Goal: Complete application form: Complete application form

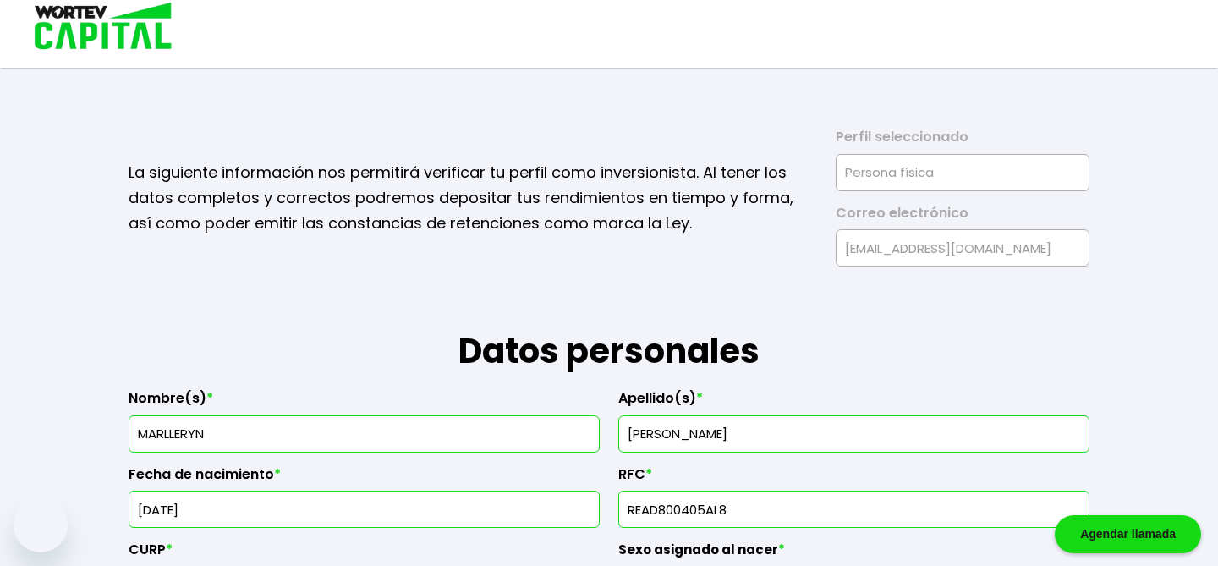
select select "Mujer"
select select "Posgrado"
select select "DF"
select select "BBVA Bancomer"
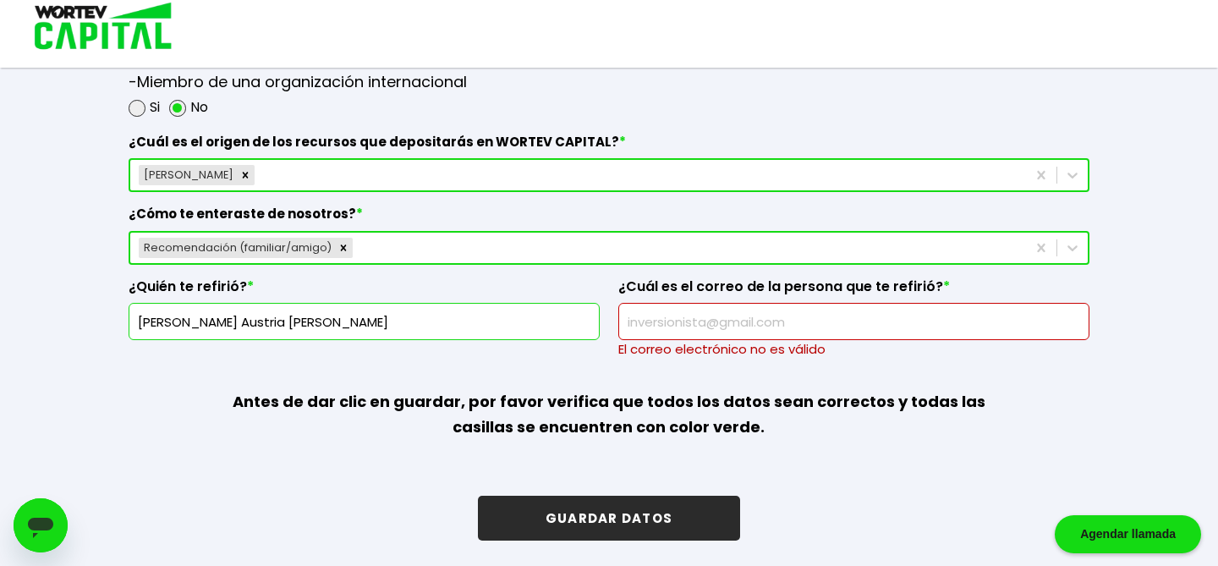
scroll to position [2384, 0]
click at [734, 315] on input "text" at bounding box center [854, 321] width 456 height 36
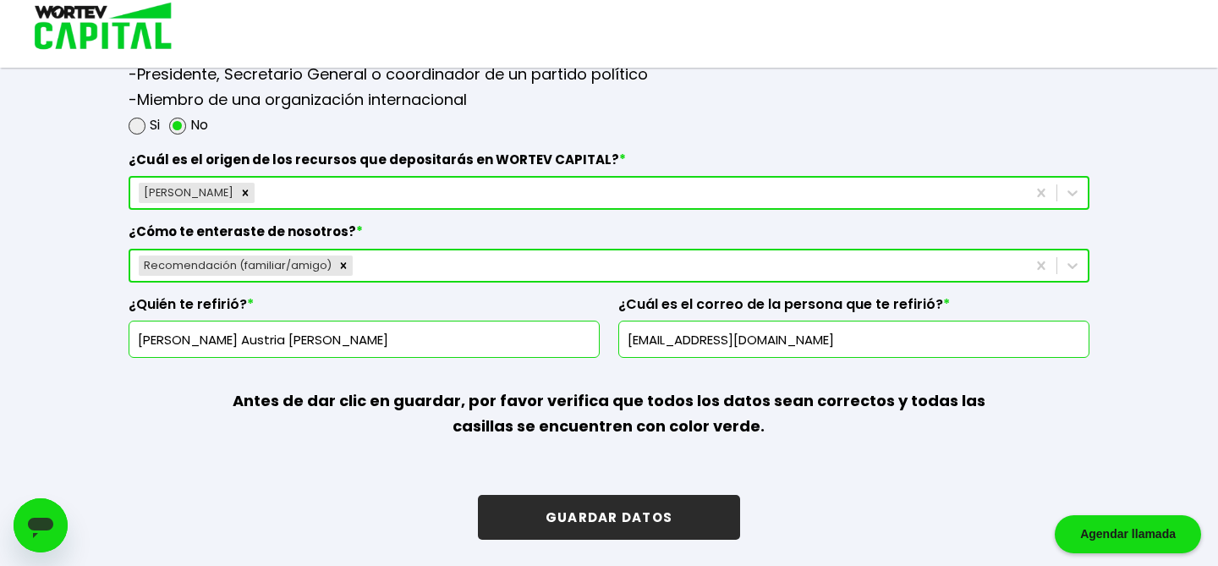
type input "[EMAIL_ADDRESS][DOMAIN_NAME]"
click at [673, 517] on button "GUARDAR DATOS" at bounding box center [609, 517] width 262 height 45
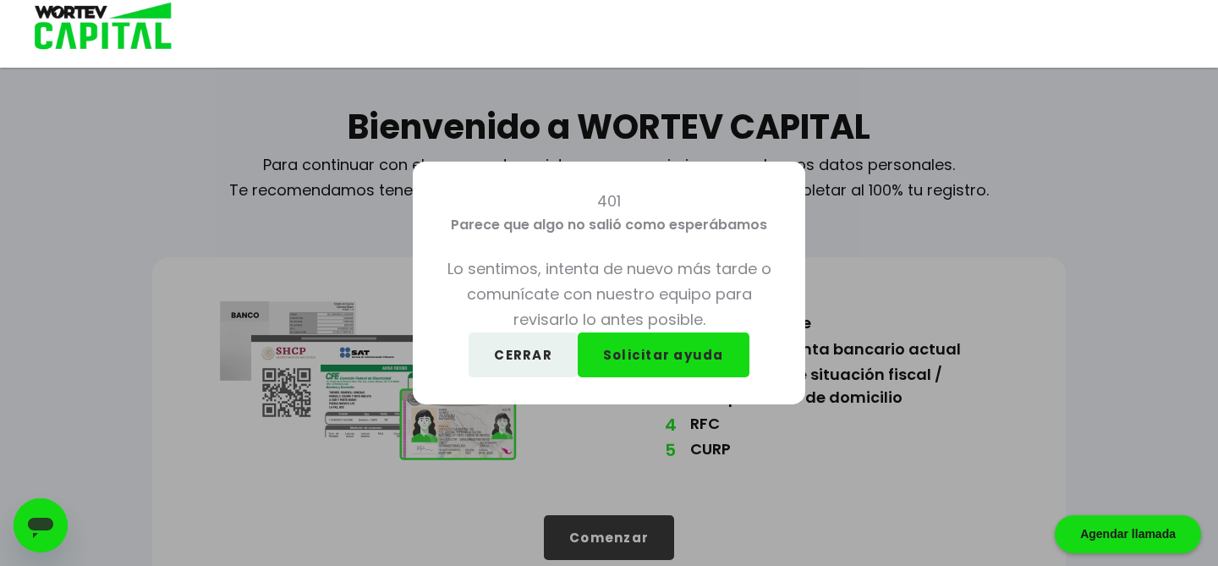
click at [526, 362] on button "CERRAR" at bounding box center [523, 354] width 109 height 45
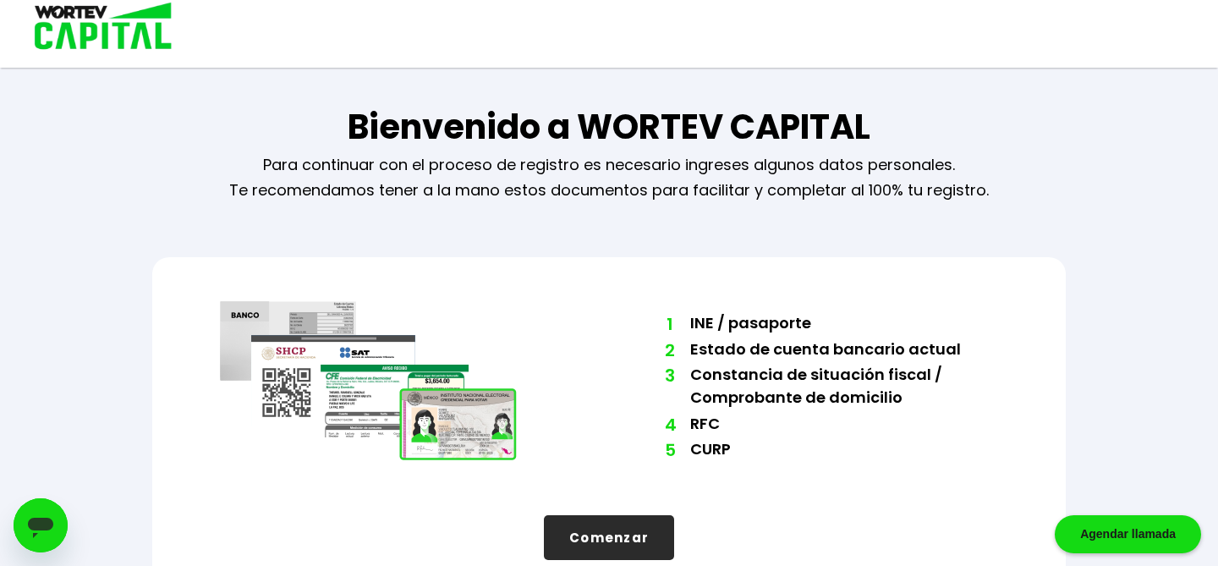
click at [601, 535] on button "Comenzar" at bounding box center [609, 537] width 130 height 45
select select "Mujer"
select select "Posgrado"
select select "DF"
select select "BBVA Bancomer"
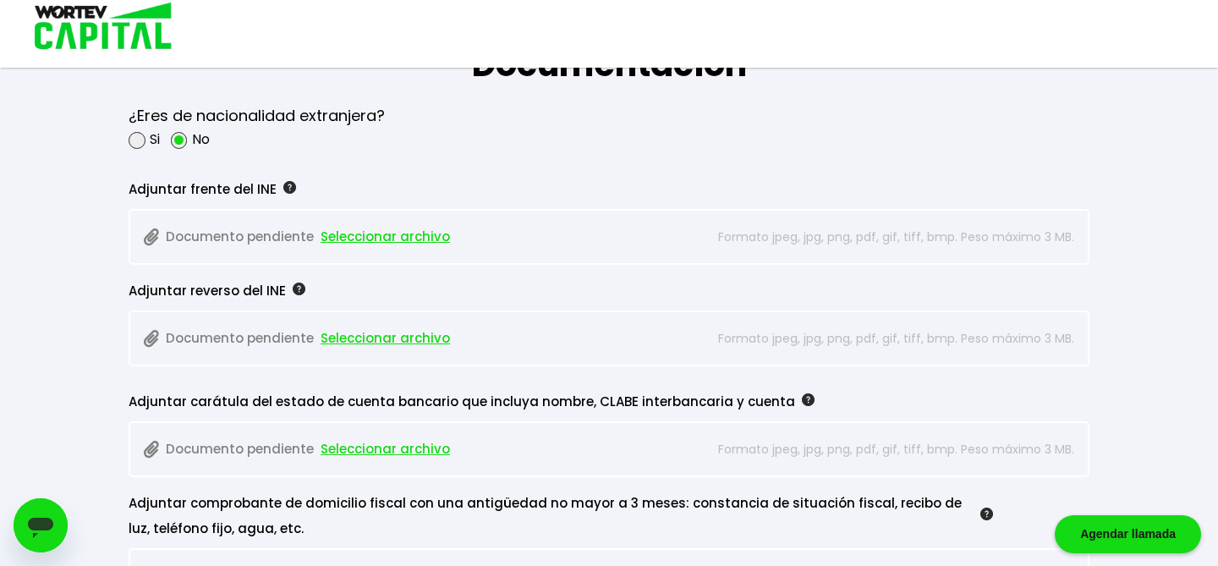
scroll to position [1407, 0]
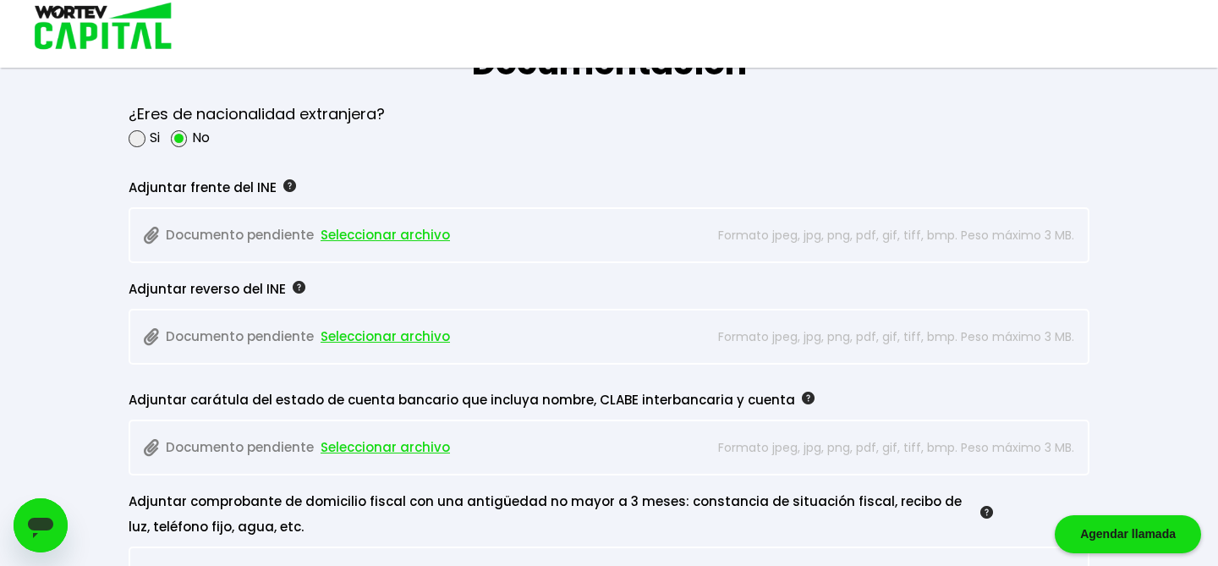
click at [396, 234] on span "Seleccionar archivo" at bounding box center [385, 234] width 129 height 25
click at [386, 337] on span "Seleccionar archivo" at bounding box center [385, 336] width 129 height 25
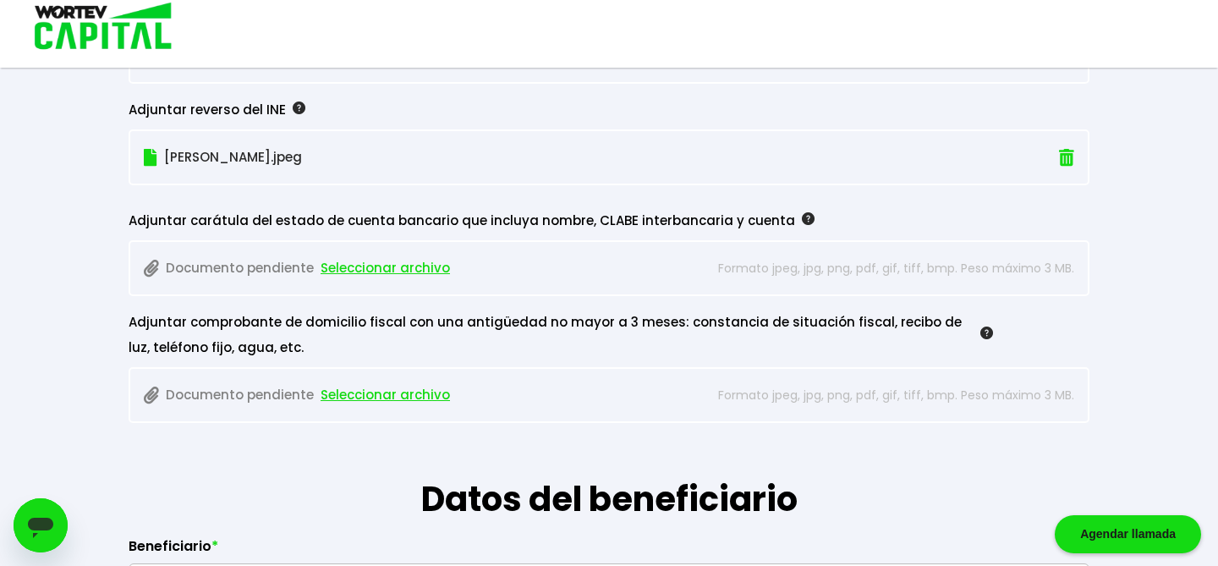
scroll to position [1599, 0]
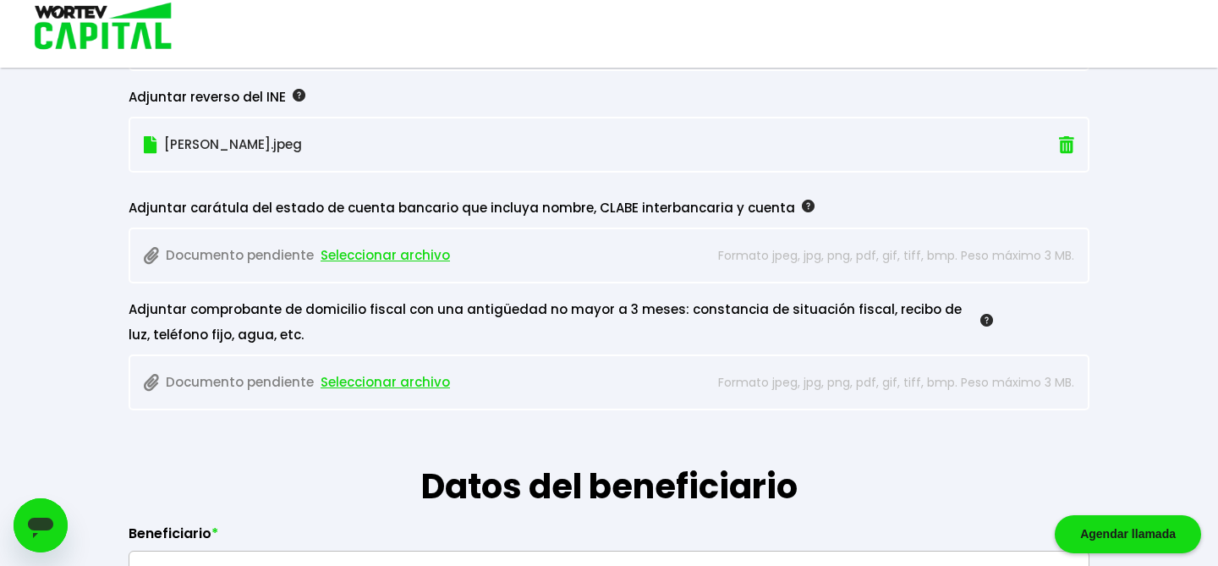
click at [388, 258] on span "Seleccionar archivo" at bounding box center [385, 255] width 129 height 25
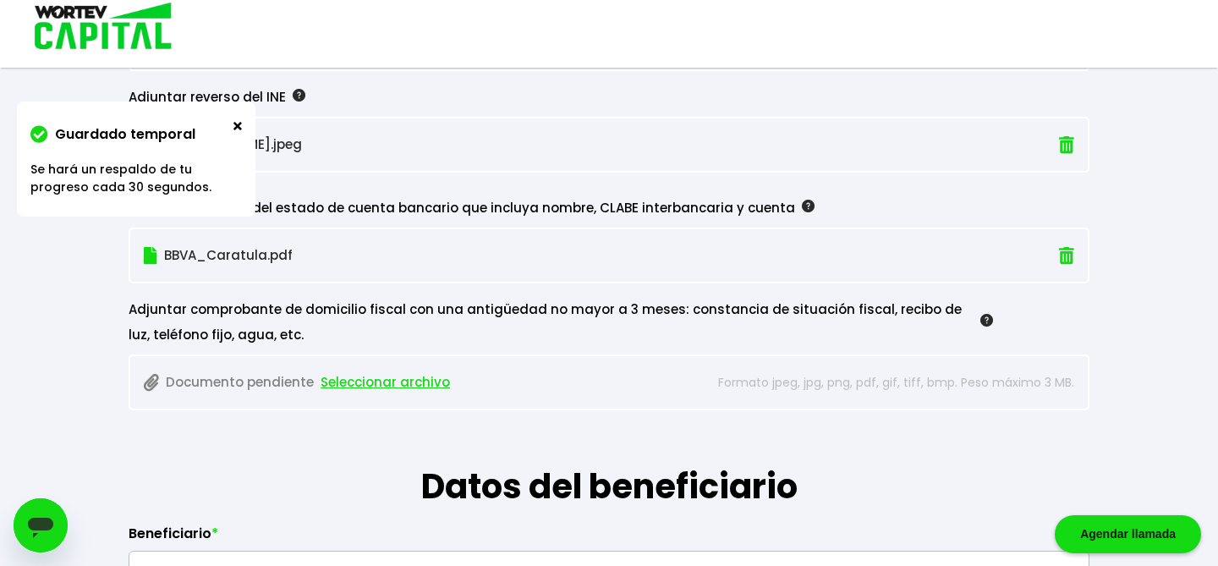
click at [369, 387] on span "Seleccionar archivo" at bounding box center [385, 382] width 129 height 25
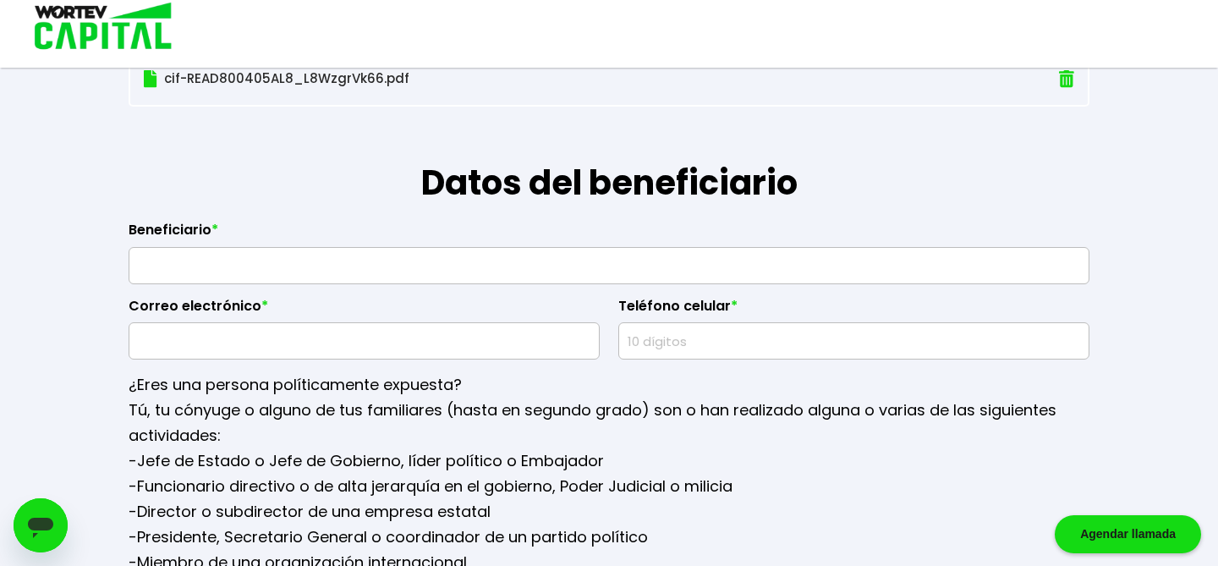
scroll to position [1905, 0]
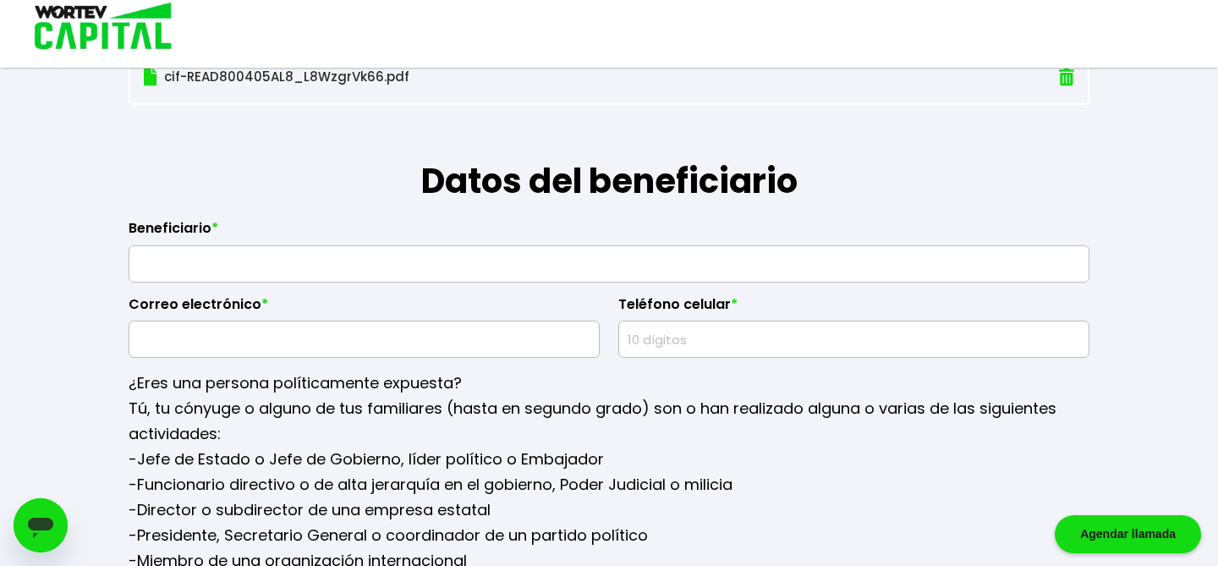
click at [399, 264] on input "text" at bounding box center [609, 264] width 946 height 36
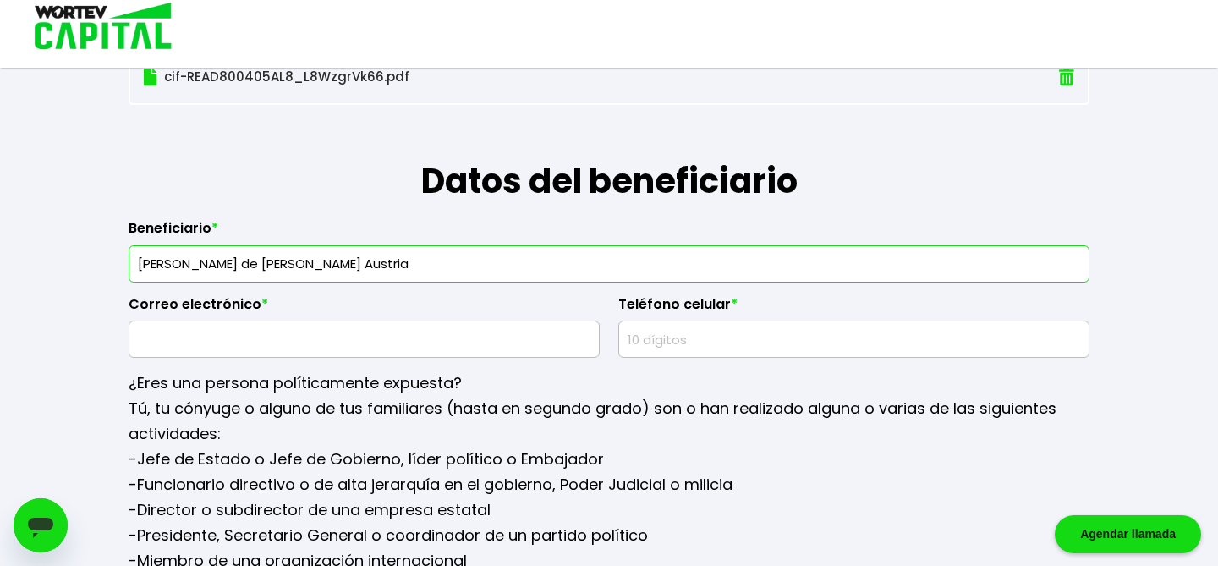
type input "[PERSON_NAME] de [PERSON_NAME] Austria"
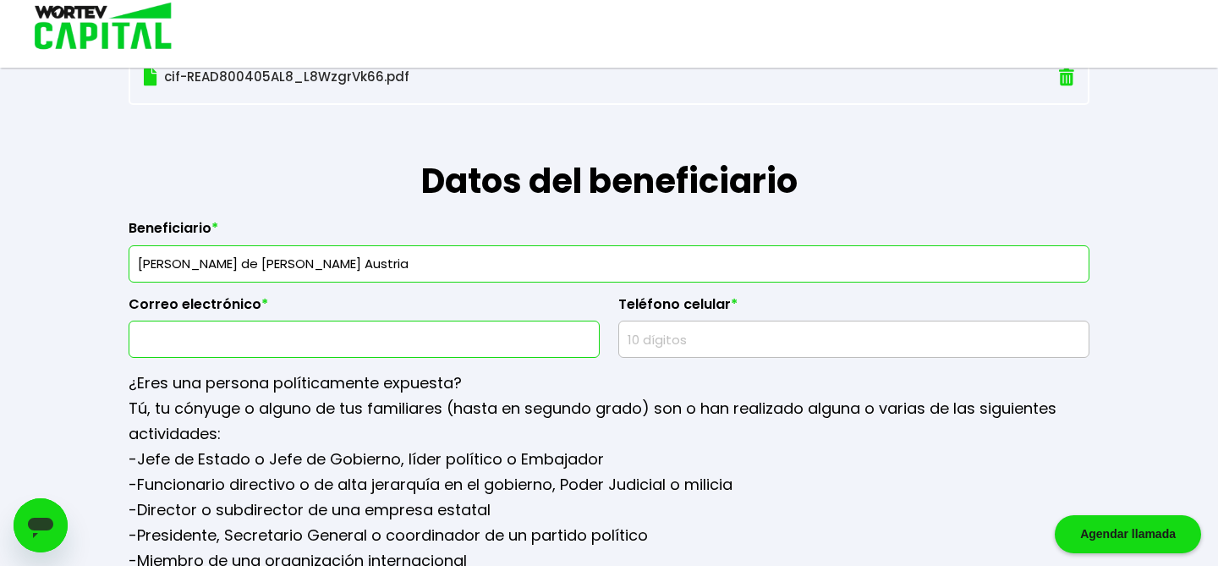
click at [260, 347] on input "text" at bounding box center [364, 339] width 456 height 36
type input "[EMAIL_ADDRESS][DOMAIN_NAME]"
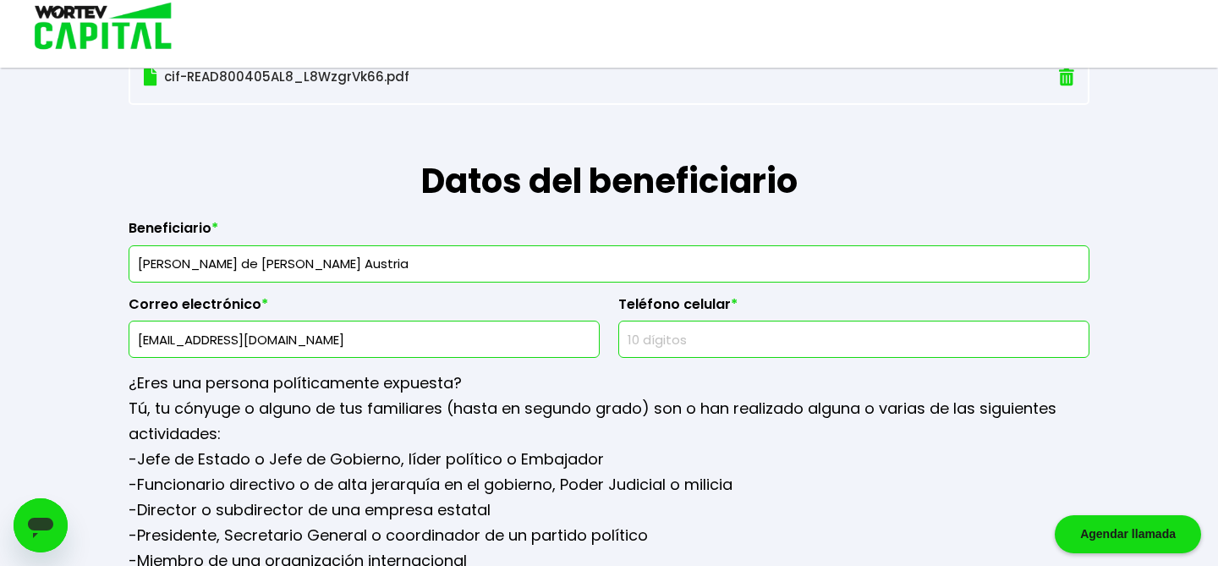
click at [697, 328] on input "text" at bounding box center [854, 339] width 456 height 36
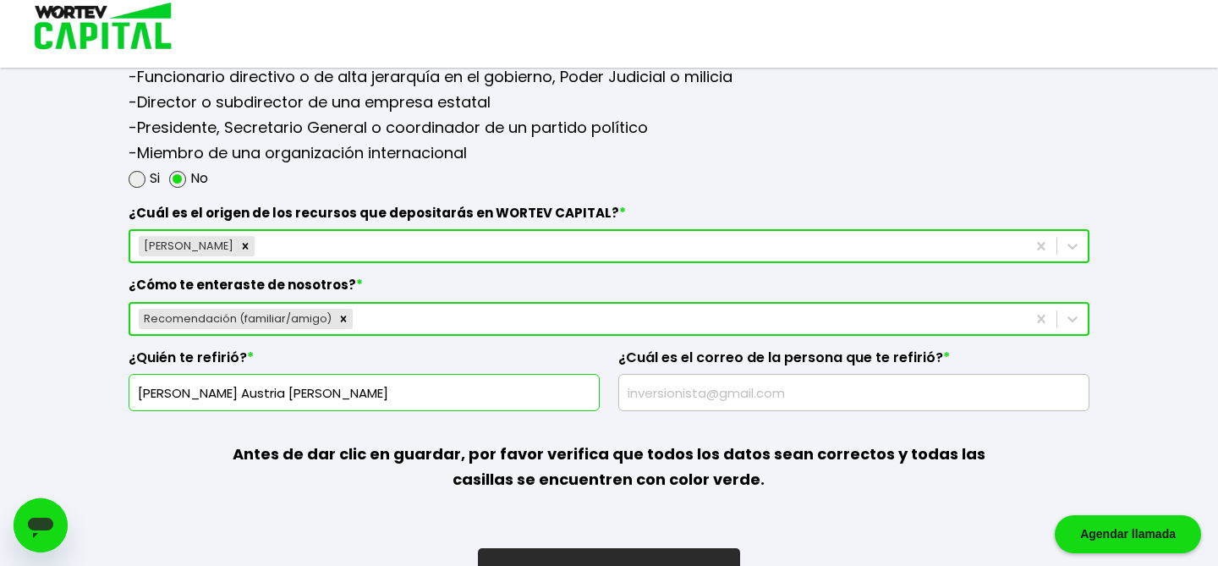
scroll to position [2366, 0]
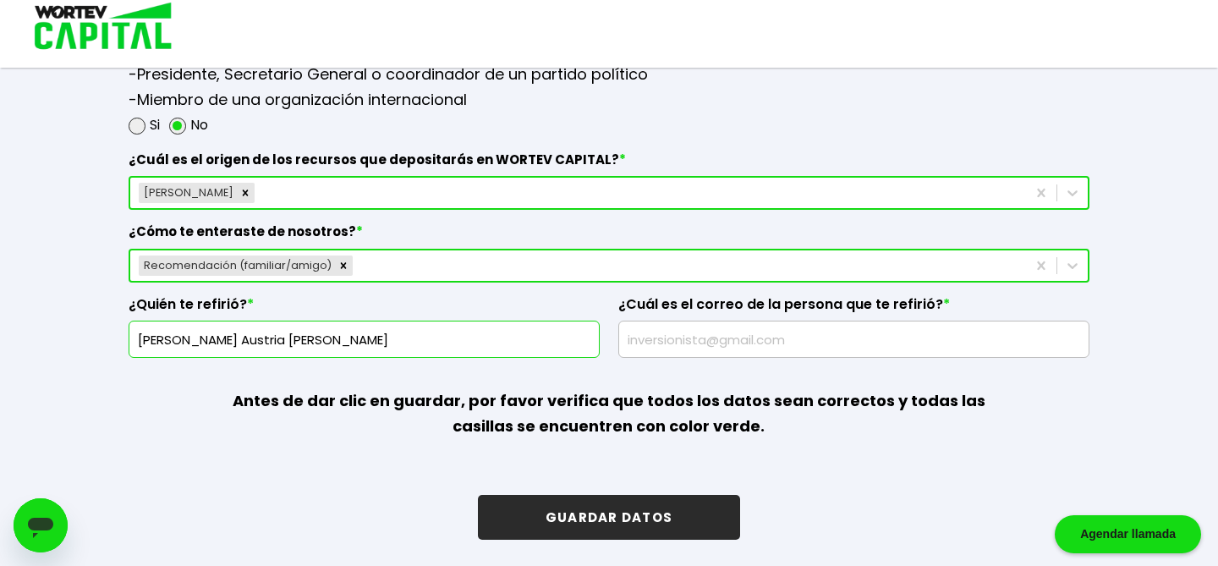
type input "5523427968"
click at [705, 337] on input "text" at bounding box center [854, 339] width 456 height 36
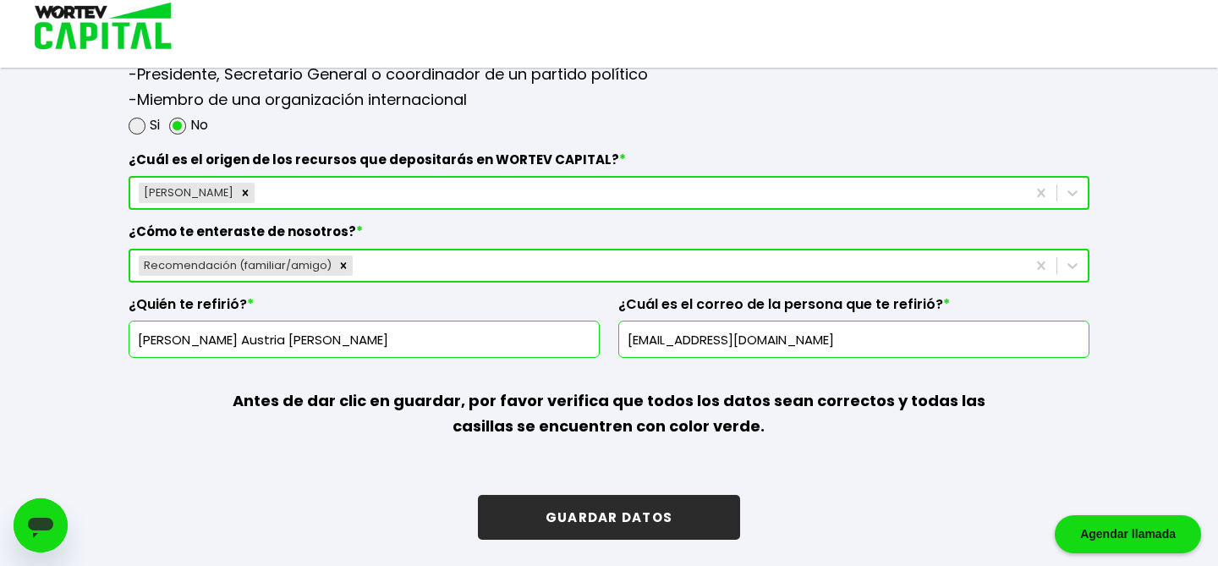
type input "[EMAIL_ADDRESS][DOMAIN_NAME]"
click at [629, 507] on button "GUARDAR DATOS" at bounding box center [609, 517] width 262 height 45
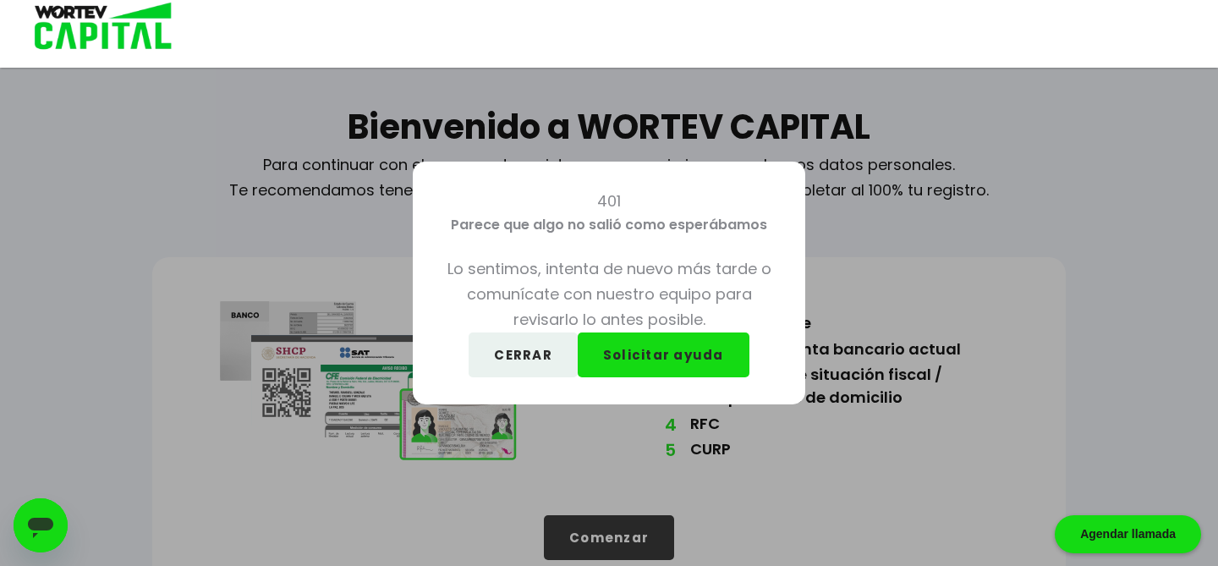
scroll to position [37, 0]
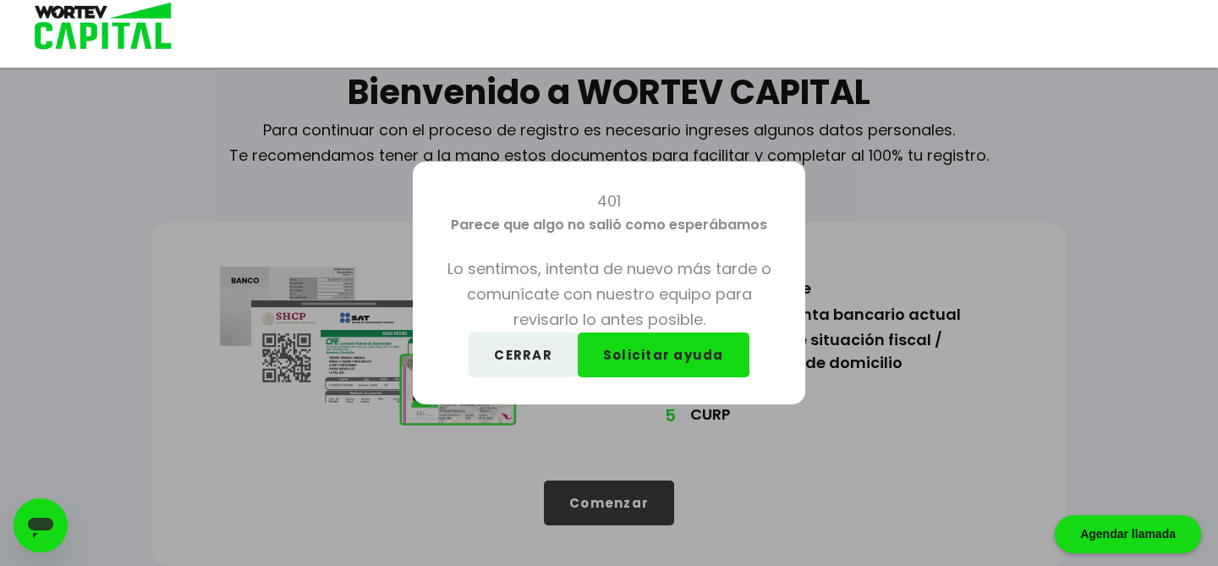
click at [648, 365] on button "Solicitar ayuda" at bounding box center [664, 354] width 172 height 45
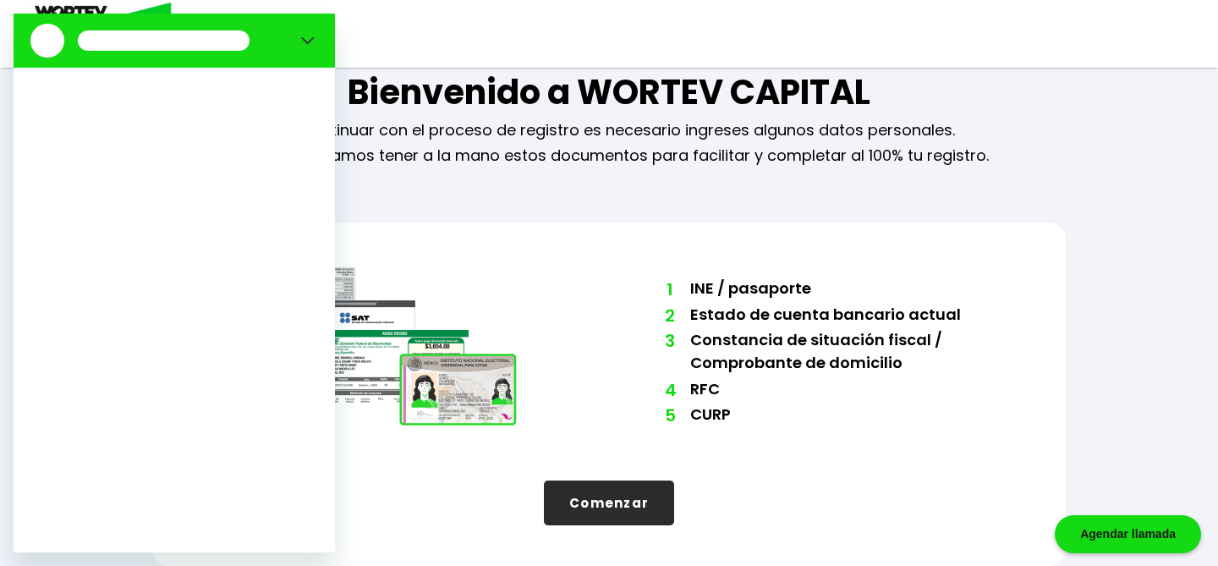
scroll to position [0, 0]
